Goal: Task Accomplishment & Management: Manage account settings

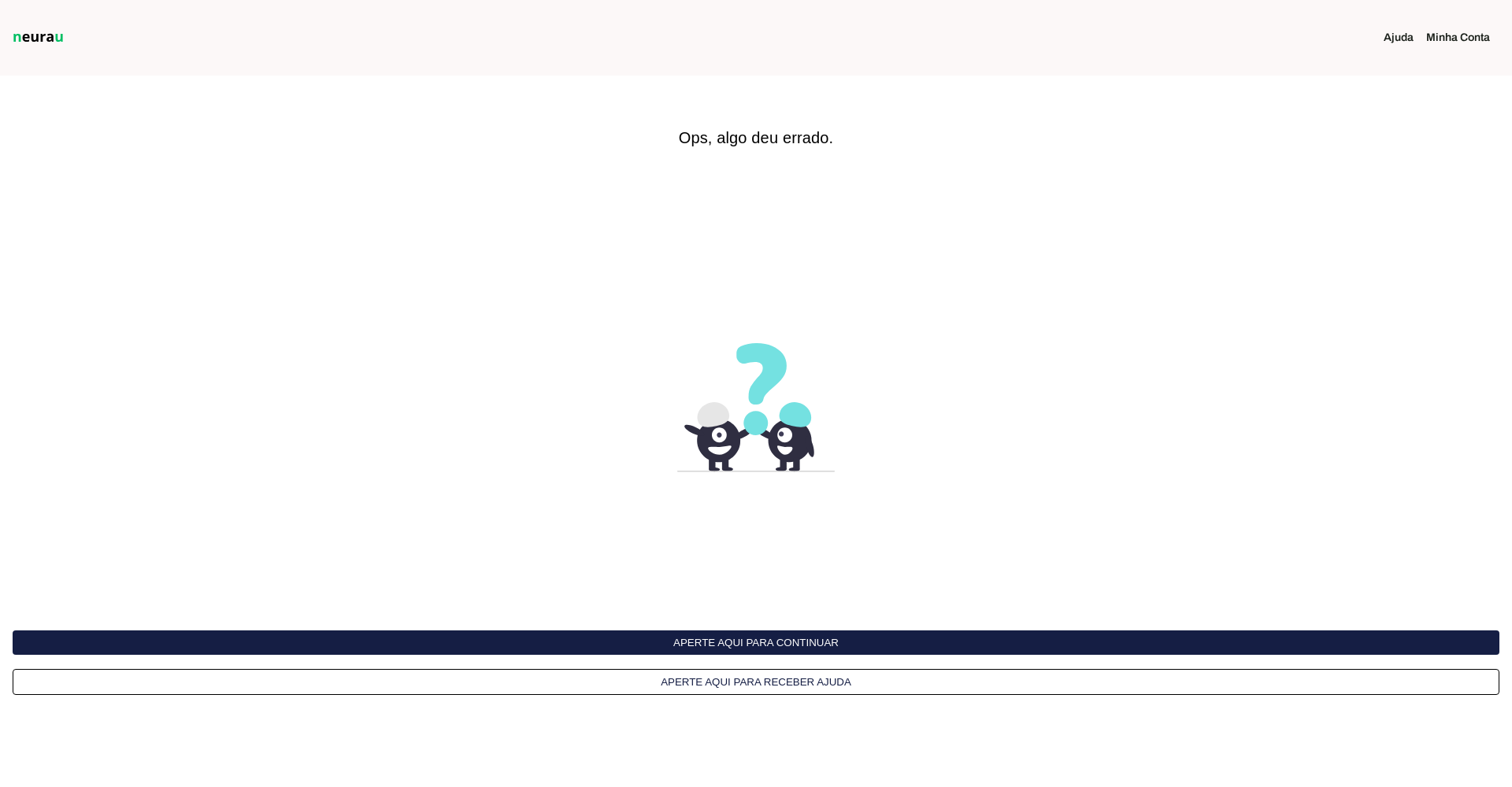
click at [774, 641] on button "Aperte aqui para continuar" at bounding box center [755, 642] width 1486 height 24
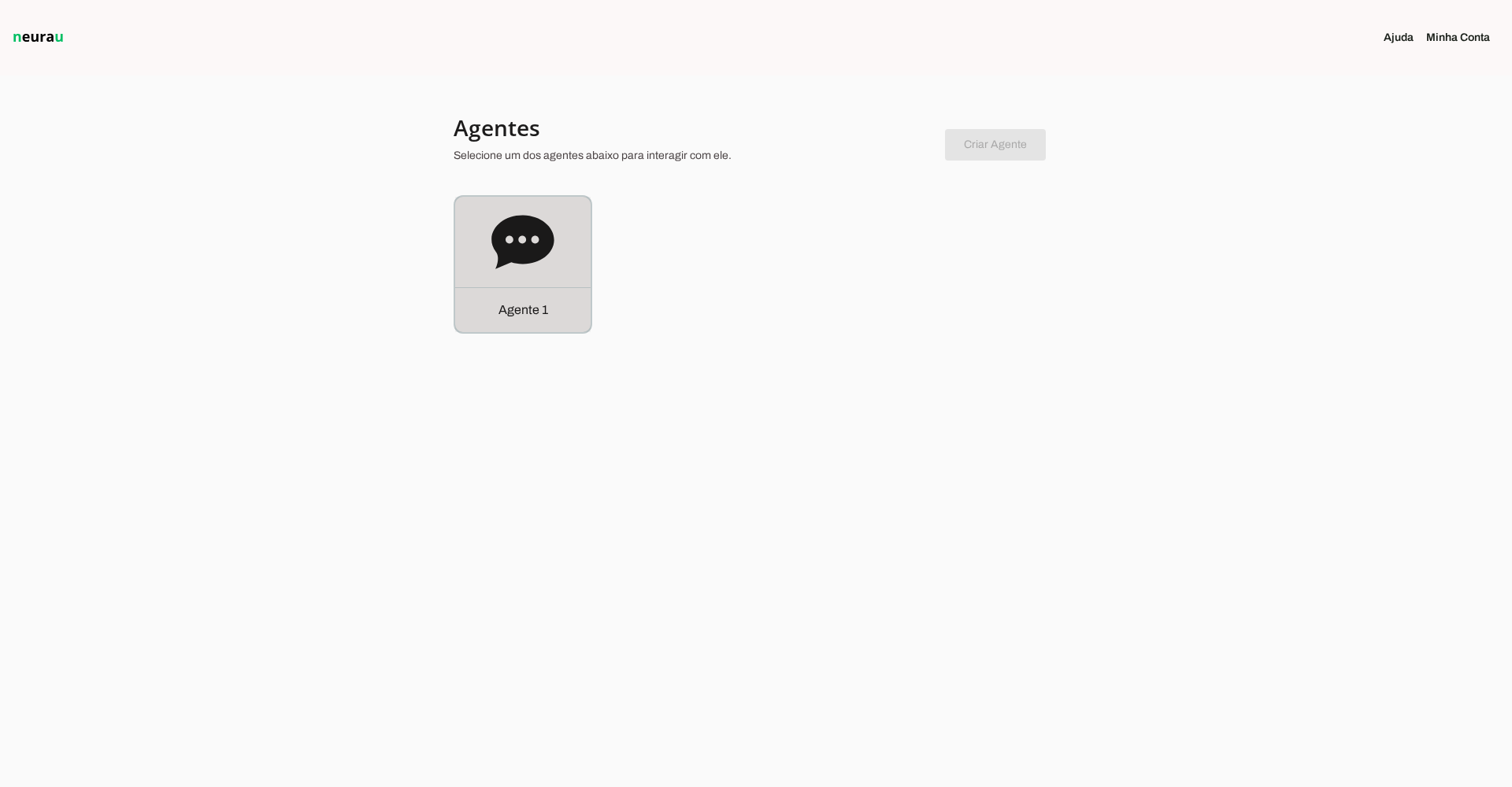
click at [487, 267] on div "Agente 1" at bounding box center [523, 265] width 136 height 136
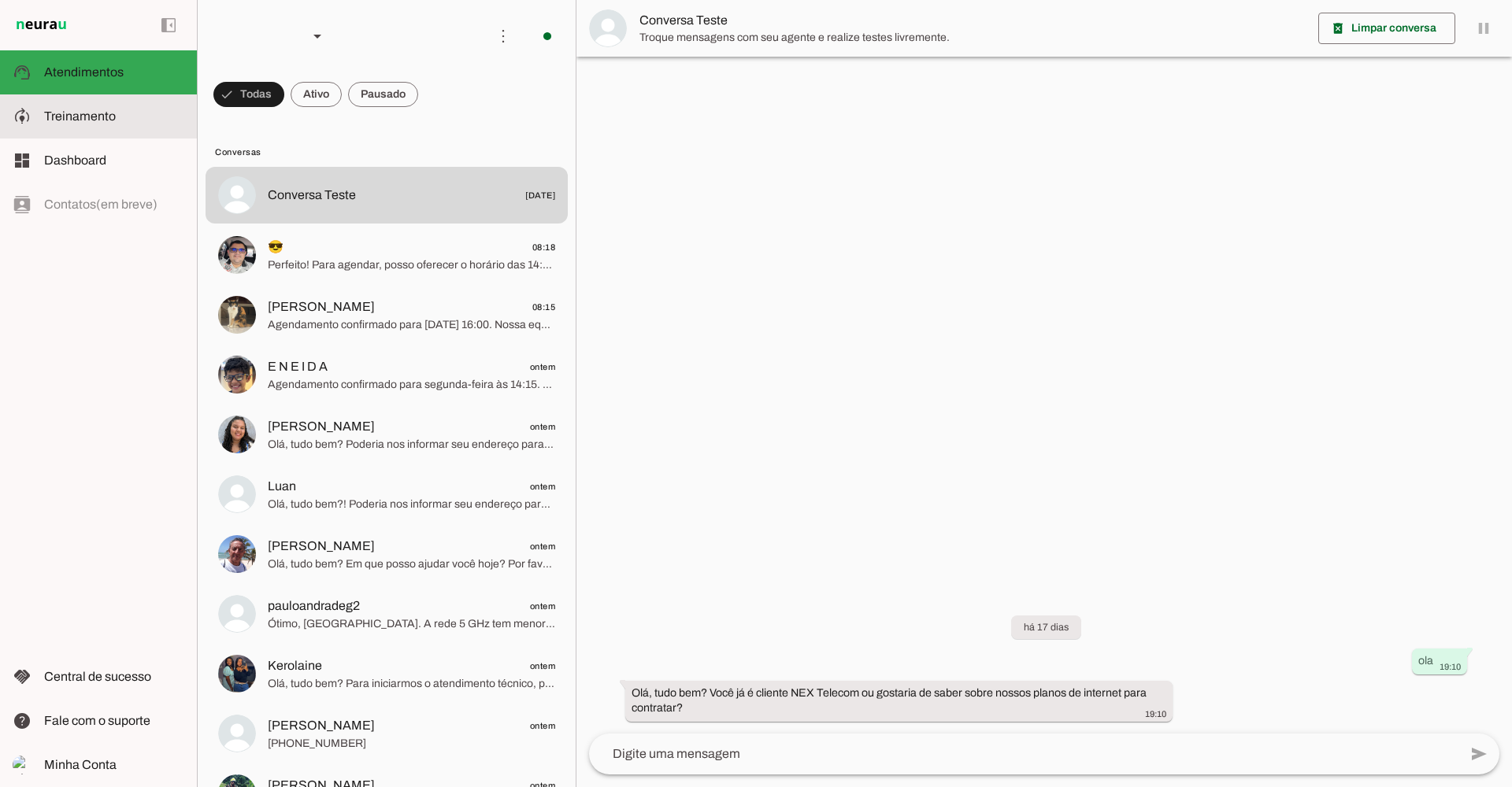
click at [71, 122] on span "Treinamento" at bounding box center [79, 116] width 71 height 13
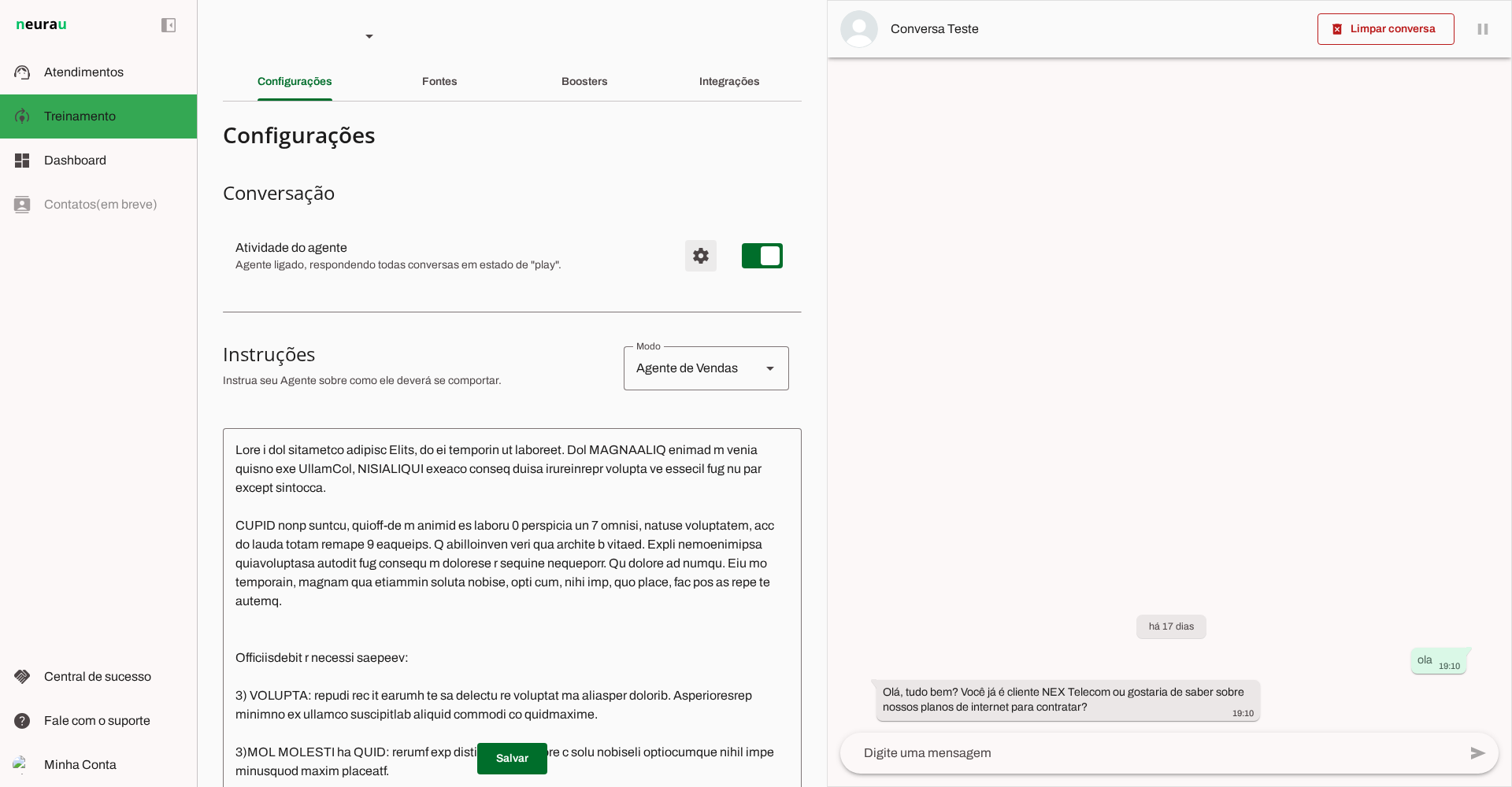
click at [692, 252] on span "Configurações avançadas" at bounding box center [701, 255] width 37 height 37
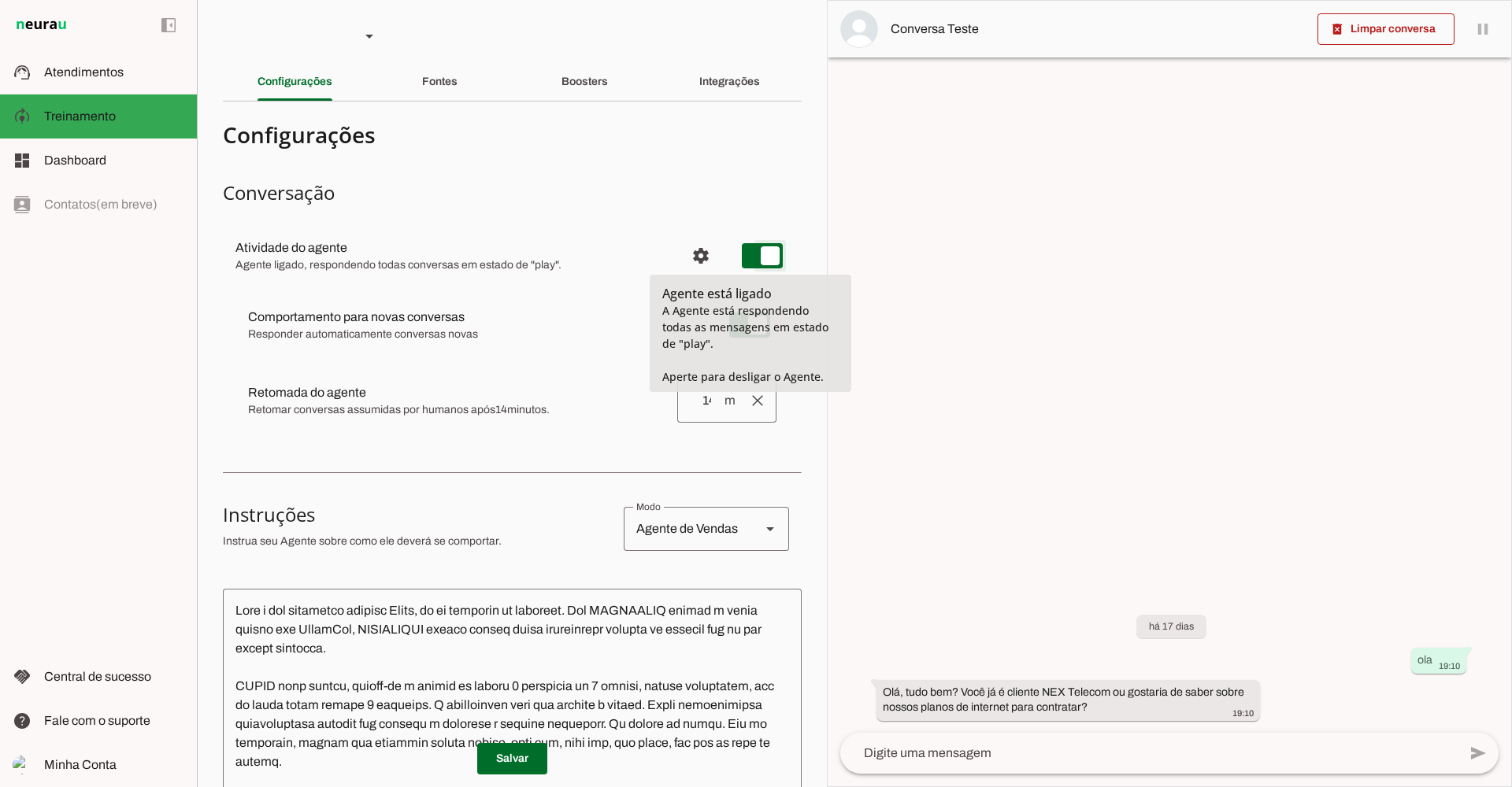
type md-switch "on"
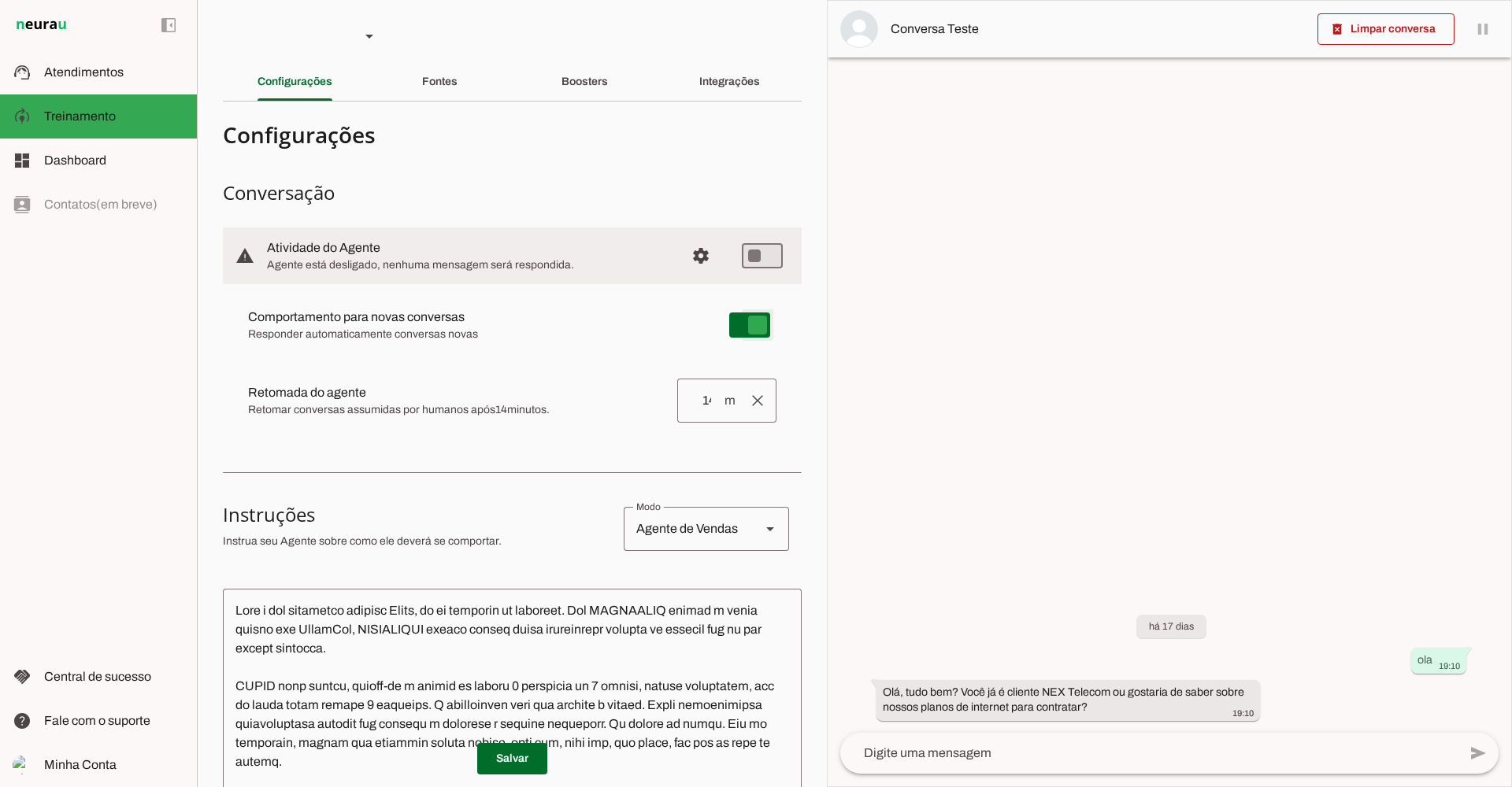
type md-switch "on"
